Goal: Task Accomplishment & Management: Manage account settings

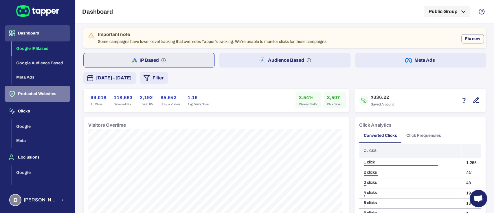
click at [43, 93] on button "Protected Websites" at bounding box center [38, 94] width 66 height 16
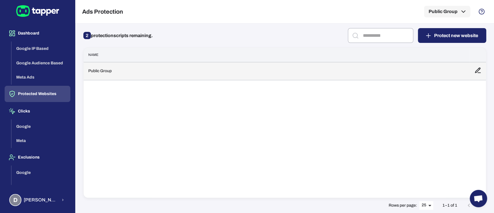
click at [126, 70] on td "Public Group" at bounding box center [277, 71] width 386 height 18
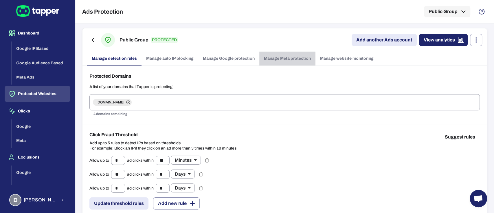
click at [277, 58] on link "Manage Meta protection" at bounding box center [288, 59] width 56 height 14
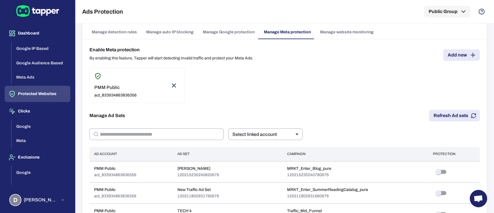
scroll to position [39, 0]
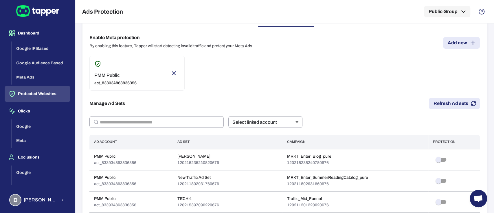
click at [451, 103] on button "Refresh Ad sets" at bounding box center [454, 104] width 51 height 12
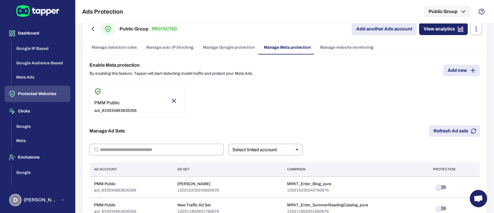
scroll to position [0, 0]
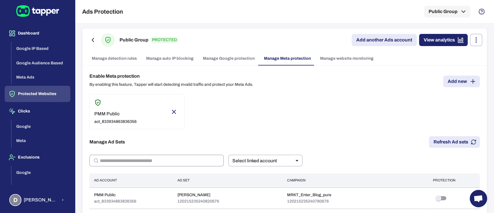
click at [174, 160] on input "text" at bounding box center [162, 161] width 124 height 12
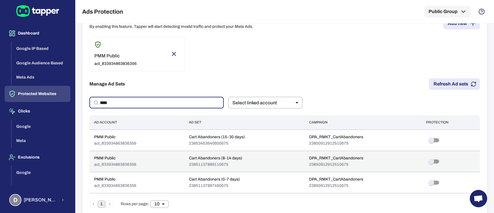
scroll to position [64, 0]
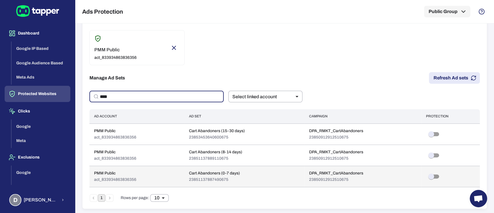
type input "****"
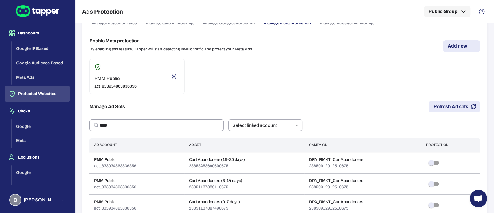
scroll to position [0, 0]
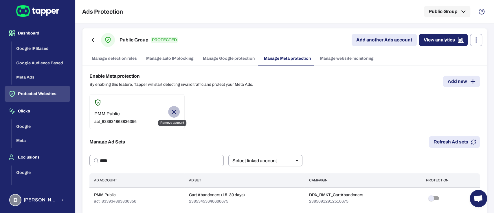
click at [173, 110] on icon "Remove account" at bounding box center [174, 111] width 7 height 7
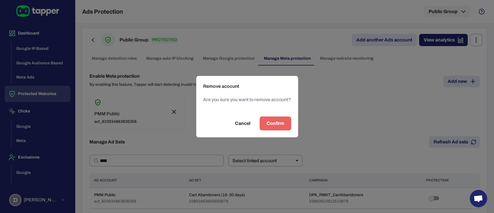
click at [264, 122] on button "Confirm" at bounding box center [276, 123] width 32 height 14
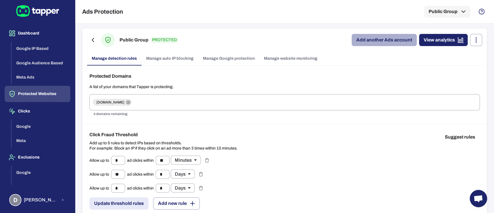
click at [357, 40] on link "Add another Ads account" at bounding box center [384, 40] width 65 height 12
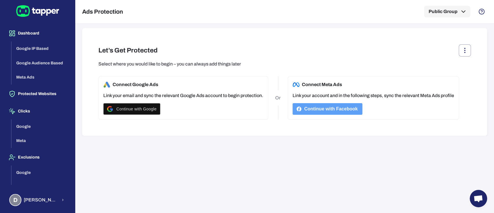
click at [319, 107] on button "Continue with Facebook" at bounding box center [328, 109] width 70 height 12
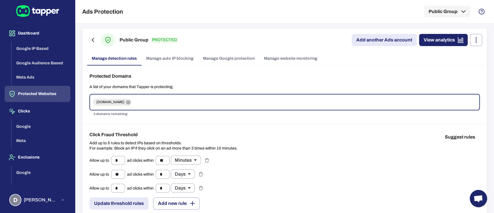
click at [280, 59] on link "Manage website monitoring" at bounding box center [291, 59] width 63 height 14
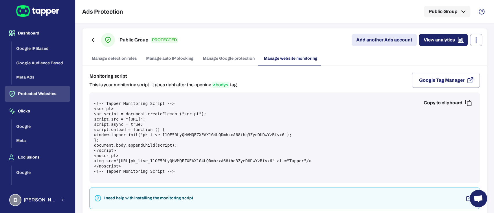
click at [126, 61] on link "Manage detection rules" at bounding box center [114, 59] width 54 height 14
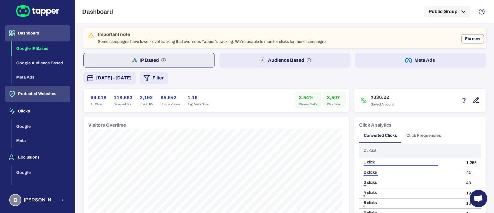
click at [36, 97] on button "Protected Websites" at bounding box center [38, 94] width 66 height 16
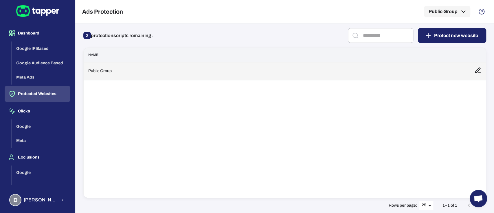
click at [124, 76] on td "Public Group" at bounding box center [277, 71] width 386 height 18
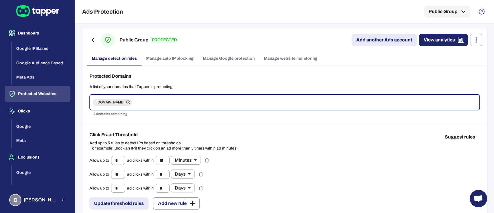
click at [375, 42] on link "Add another Ads account" at bounding box center [384, 40] width 65 height 12
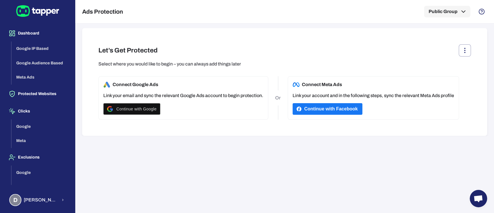
click at [327, 106] on button "Continue with Facebook" at bounding box center [328, 109] width 70 height 12
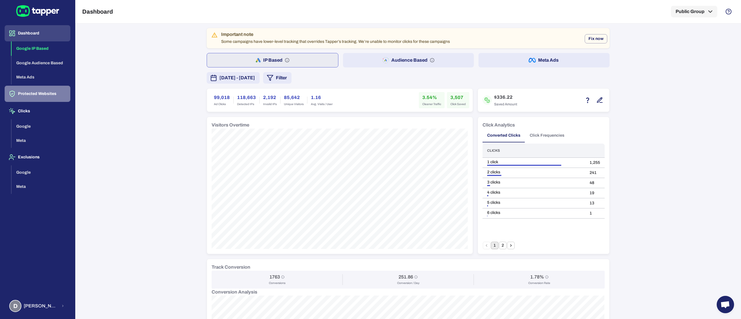
click at [52, 90] on button "Protected Websites" at bounding box center [38, 94] width 66 height 16
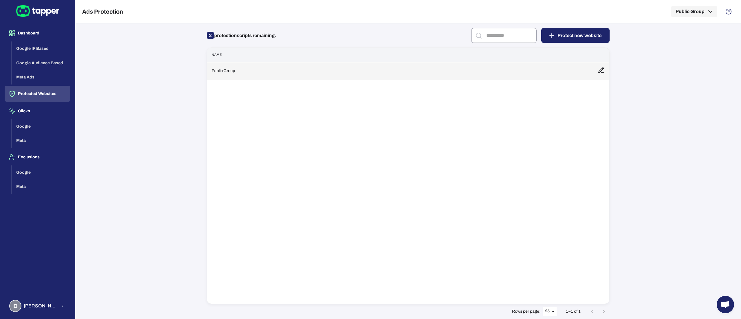
click at [318, 75] on td "Public Group" at bounding box center [400, 71] width 386 height 18
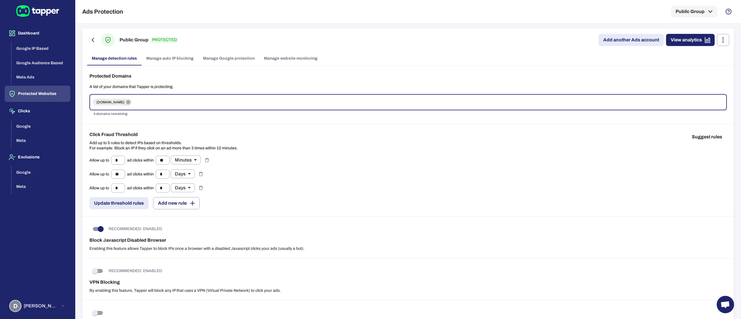
click at [494, 42] on link "Add another Ads account" at bounding box center [631, 40] width 65 height 12
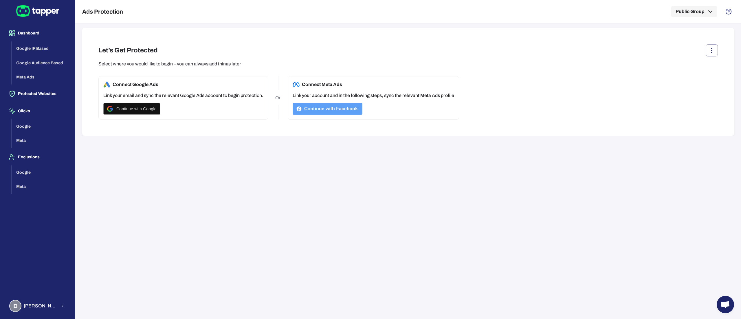
click at [309, 109] on button "Continue with Facebook" at bounding box center [328, 109] width 70 height 12
